Goal: Information Seeking & Learning: Learn about a topic

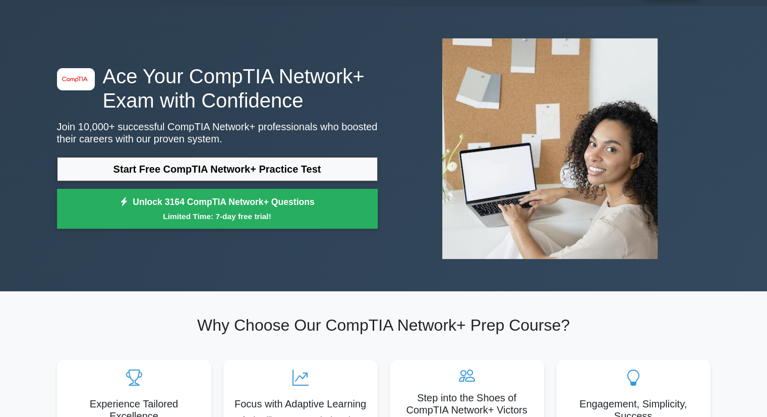
scroll to position [50, 0]
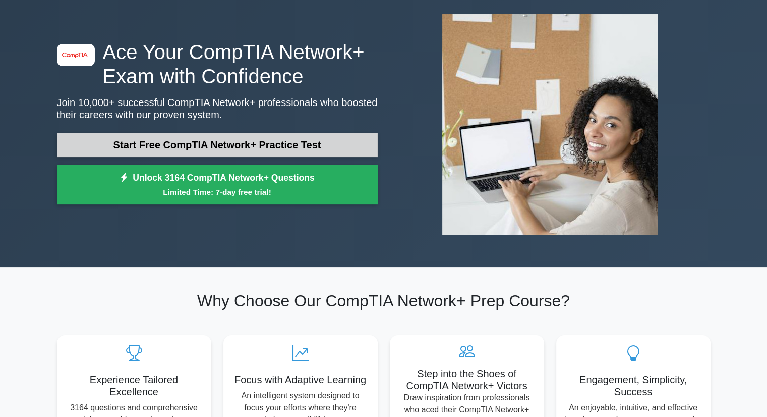
click at [287, 150] on link "Start Free CompTIA Network+ Practice Test" at bounding box center [217, 145] width 321 height 24
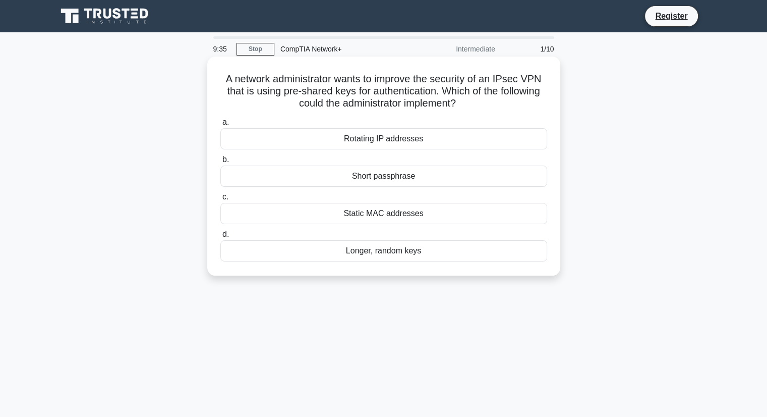
click at [410, 249] on div "Longer, random keys" at bounding box center [383, 250] width 327 height 21
click at [220, 238] on input "d. Longer, random keys" at bounding box center [220, 234] width 0 height 7
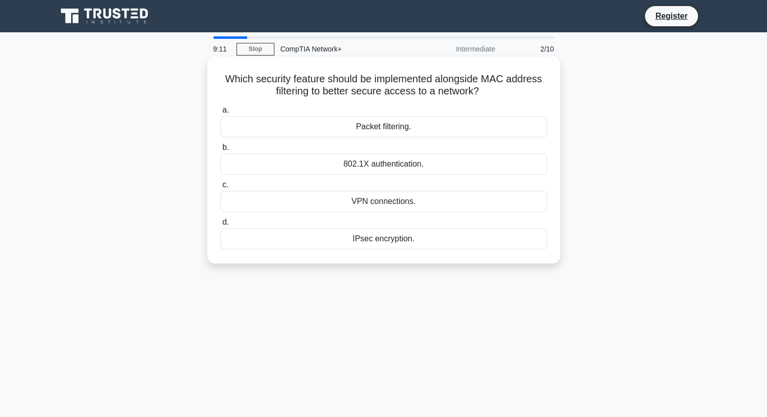
click at [408, 162] on div "802.1X authentication." at bounding box center [383, 163] width 327 height 21
click at [220, 151] on input "b. 802.1X authentication." at bounding box center [220, 147] width 0 height 7
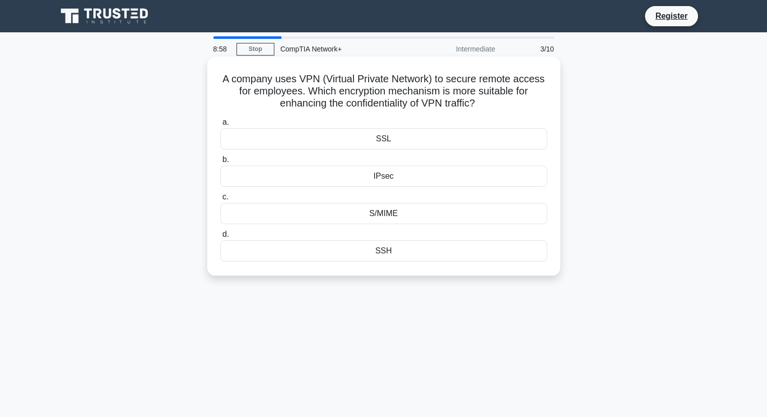
click at [387, 141] on div "SSL" at bounding box center [383, 138] width 327 height 21
click at [220, 126] on input "a. SSL" at bounding box center [220, 122] width 0 height 7
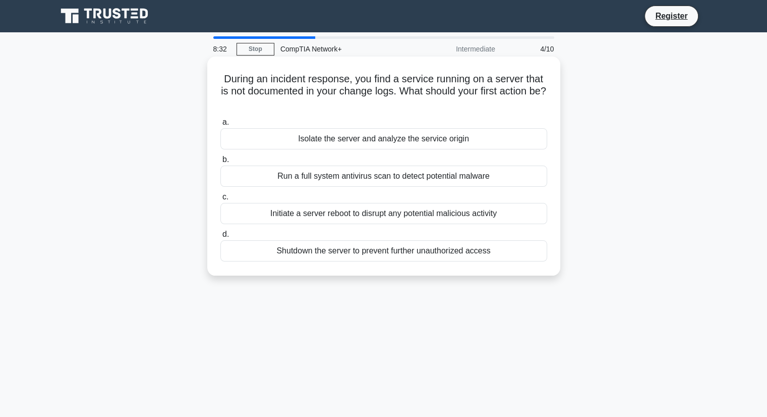
click at [347, 141] on div "Isolate the server and analyze the service origin" at bounding box center [383, 138] width 327 height 21
click at [220, 126] on input "a. Isolate the server and analyze the service origin" at bounding box center [220, 122] width 0 height 7
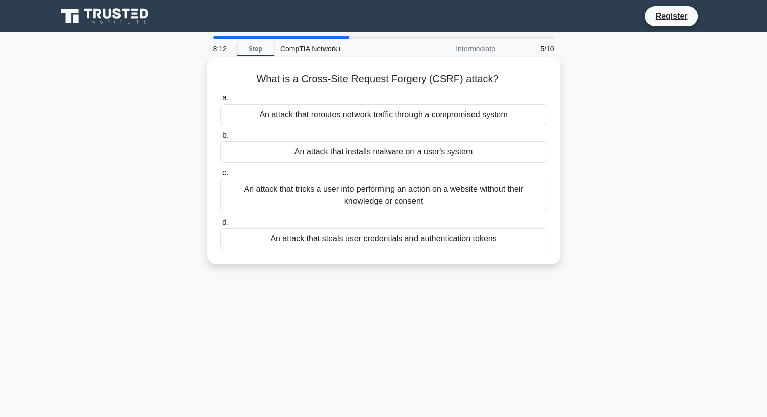
click at [387, 192] on div "An attack that tricks a user into performing an action on a website without the…" at bounding box center [383, 195] width 327 height 33
click at [220, 176] on input "c. An attack that tricks a user into performing an action on a website without …" at bounding box center [220, 173] width 0 height 7
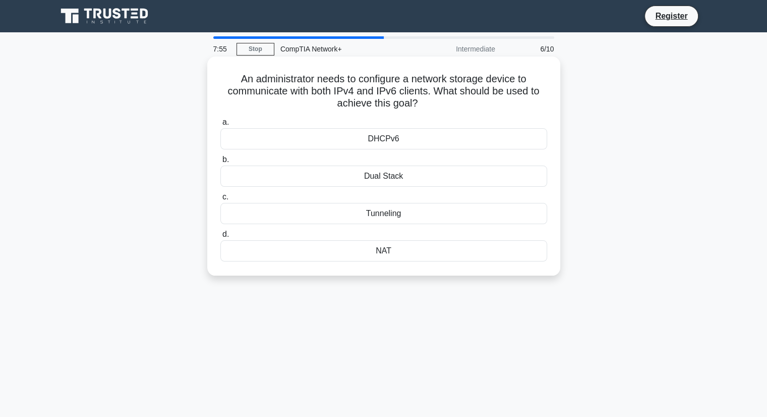
click at [385, 136] on div "DHCPv6" at bounding box center [383, 138] width 327 height 21
click at [220, 126] on input "a. DHCPv6" at bounding box center [220, 122] width 0 height 7
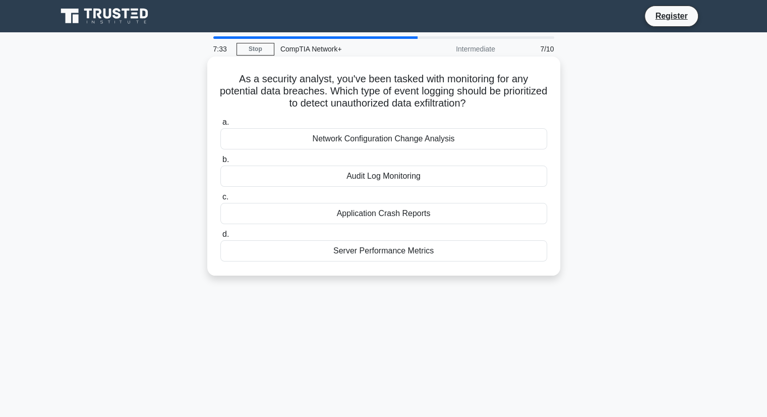
click at [418, 177] on div "Audit Log Monitoring" at bounding box center [383, 175] width 327 height 21
click at [220, 163] on input "b. Audit Log Monitoring" at bounding box center [220, 159] width 0 height 7
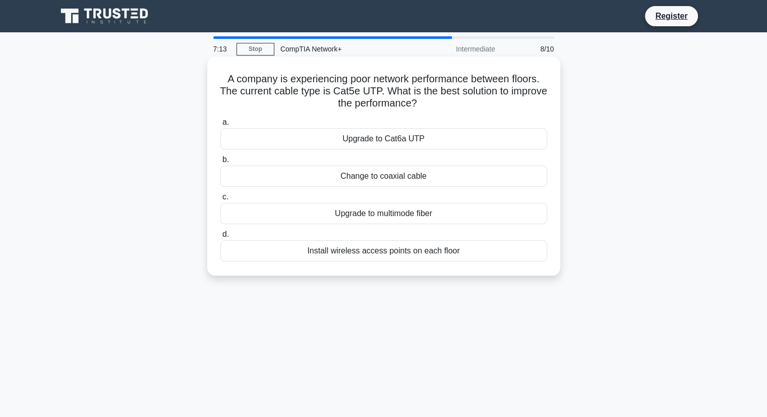
click at [416, 210] on div "Upgrade to multimode fiber" at bounding box center [383, 213] width 327 height 21
click at [220, 200] on input "c. Upgrade to multimode fiber" at bounding box center [220, 197] width 0 height 7
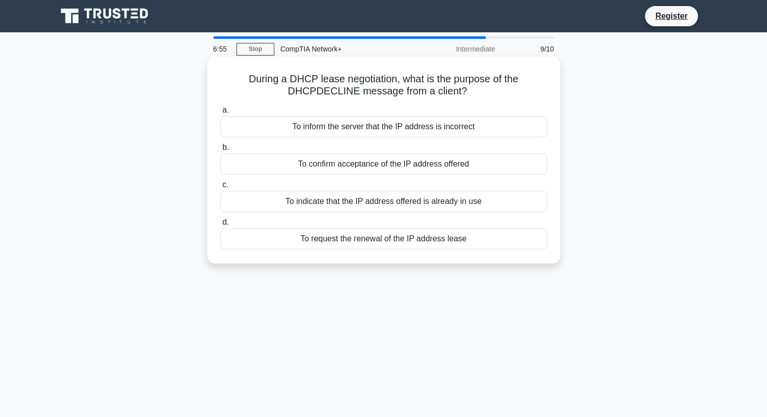
click at [401, 244] on div "To request the renewal of the IP address lease" at bounding box center [383, 238] width 327 height 21
click at [220, 226] on input "d. To request the renewal of the IP address lease" at bounding box center [220, 222] width 0 height 7
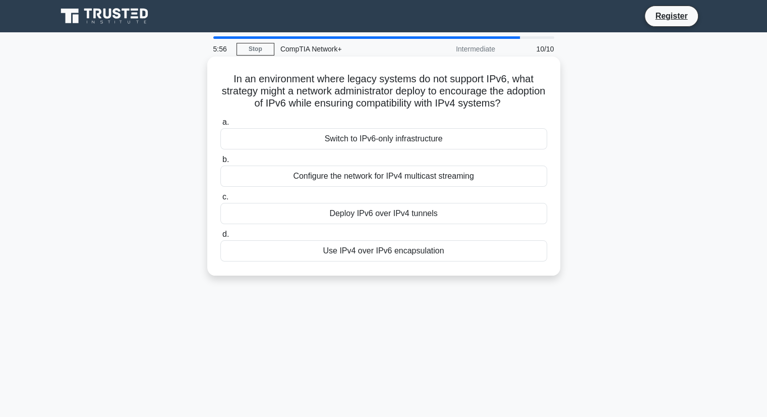
click at [358, 260] on div "Use IPv4 over IPv6 encapsulation" at bounding box center [383, 250] width 327 height 21
click at [220, 238] on input "d. Use IPv4 over IPv6 encapsulation" at bounding box center [220, 234] width 0 height 7
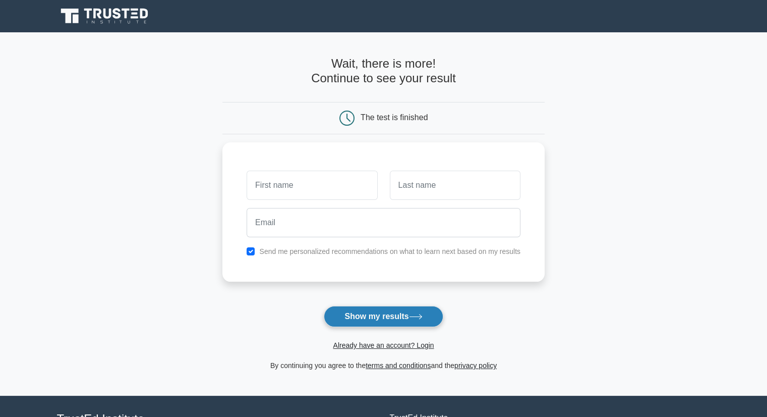
click at [363, 315] on button "Show my results" at bounding box center [383, 316] width 119 height 21
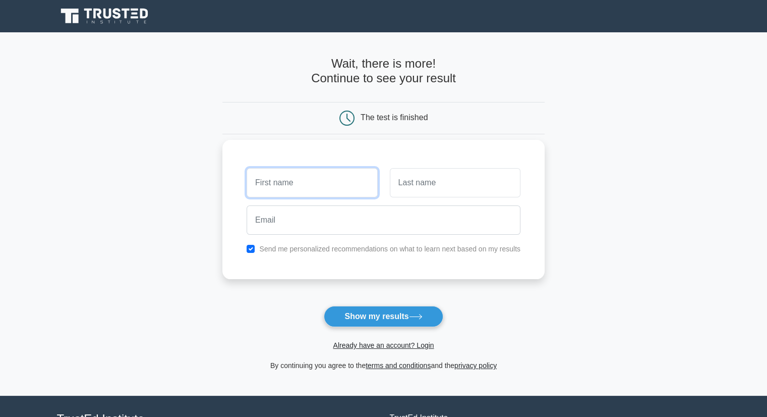
click at [325, 176] on input "text" at bounding box center [312, 182] width 131 height 29
type input "Meryeme"
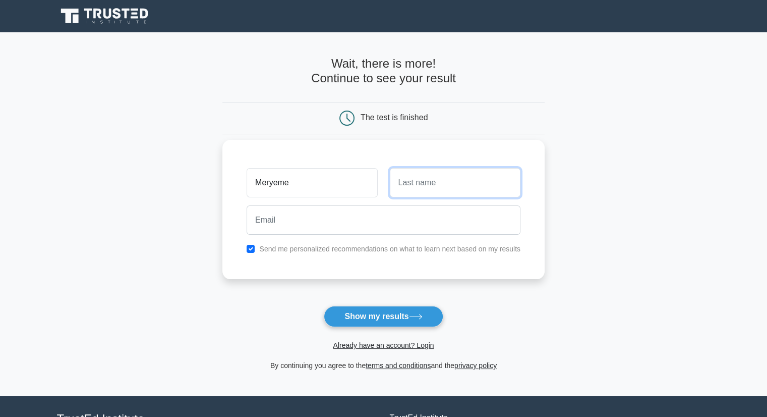
click at [463, 175] on input "text" at bounding box center [455, 182] width 131 height 29
type input "b"
type input "Benjelloun"
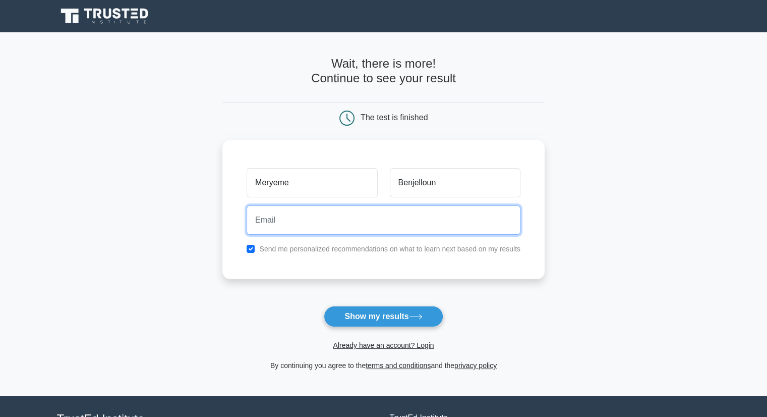
click at [417, 211] on input "email" at bounding box center [384, 219] width 274 height 29
type input "meryemebenjelloun09@gmail.com"
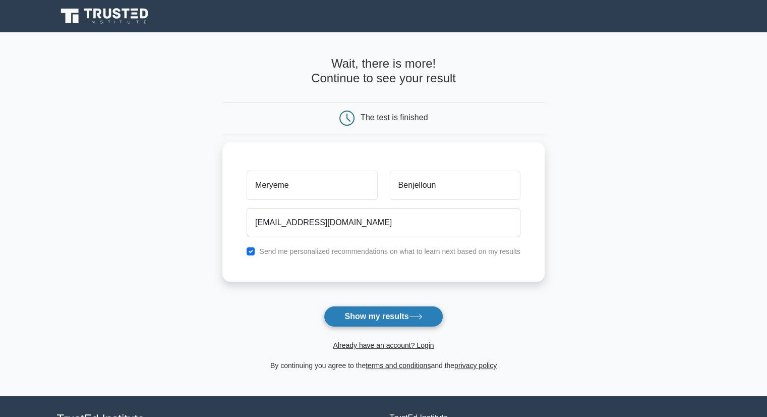
click at [393, 315] on button "Show my results" at bounding box center [383, 316] width 119 height 21
